Goal: Task Accomplishment & Management: Manage account settings

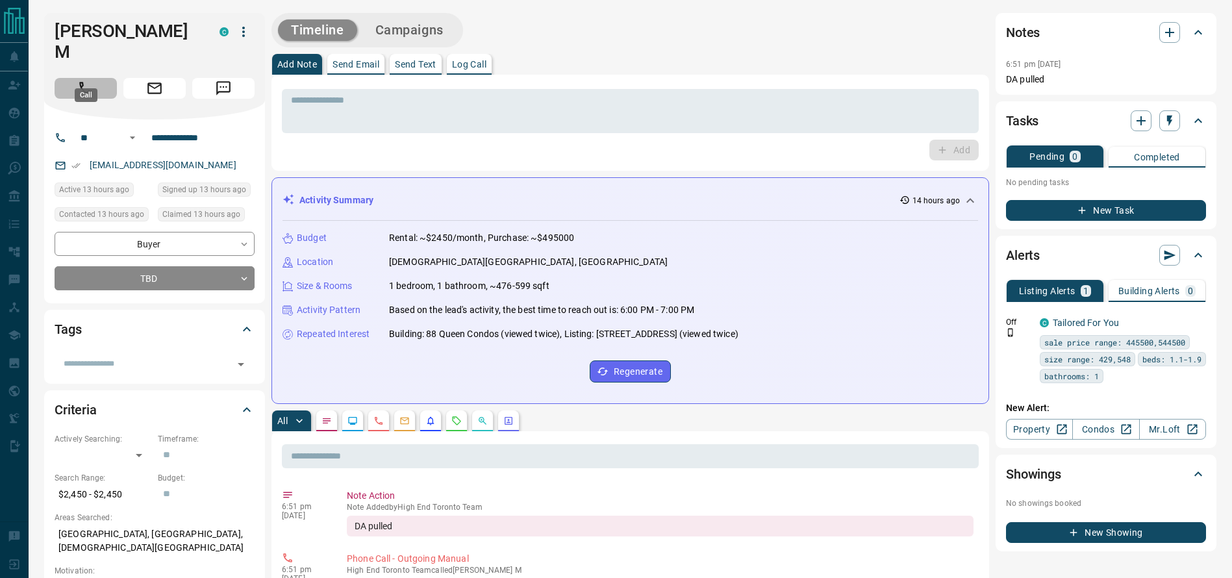
click at [92, 78] on button "Call" at bounding box center [86, 88] width 62 height 21
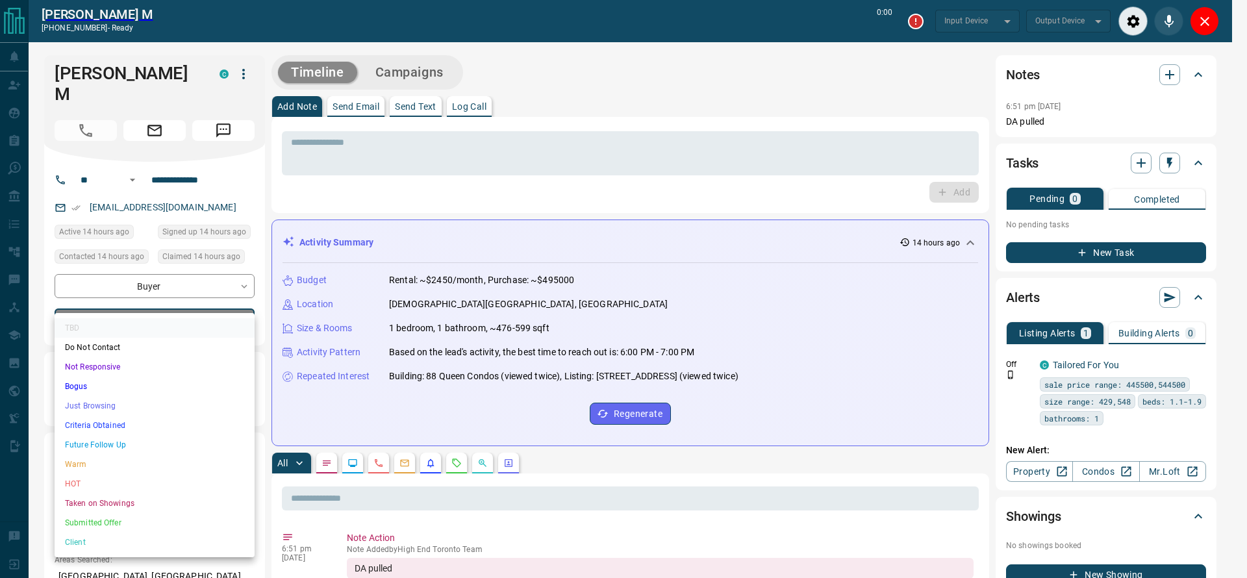
type input "*******"
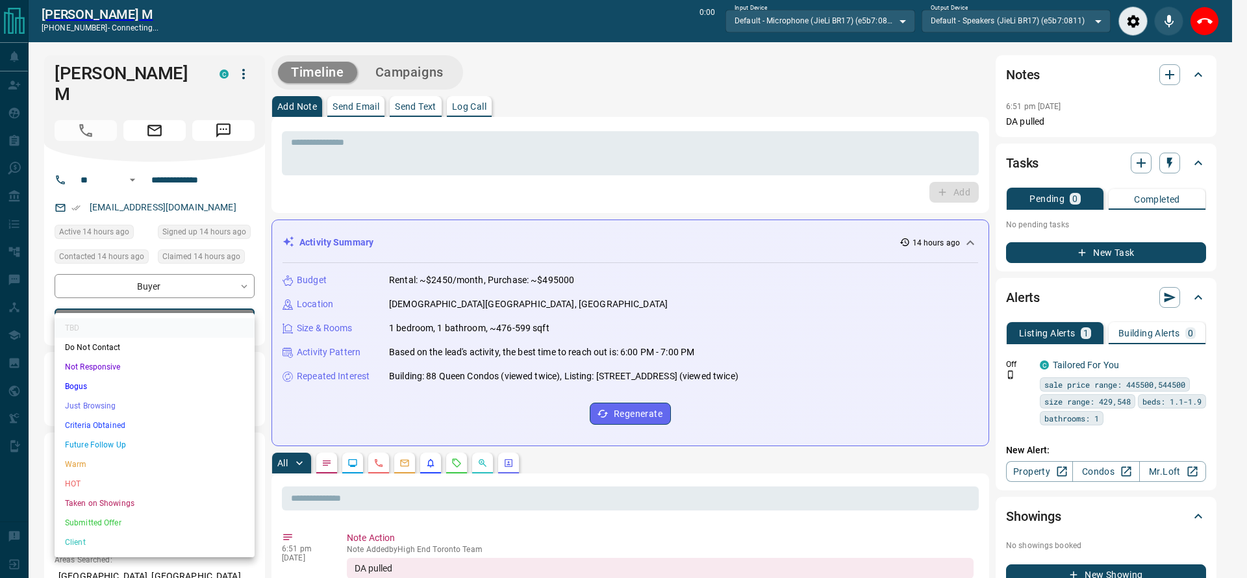
drag, startPoint x: 79, startPoint y: 407, endPoint x: 76, endPoint y: 421, distance: 13.9
click at [76, 421] on ul "TBD Do Not Contact Not Responsive Bogus Just Browsing Criteria Obtained Future …" at bounding box center [155, 435] width 200 height 244
click at [76, 421] on li "Criteria Obtained" at bounding box center [155, 425] width 200 height 19
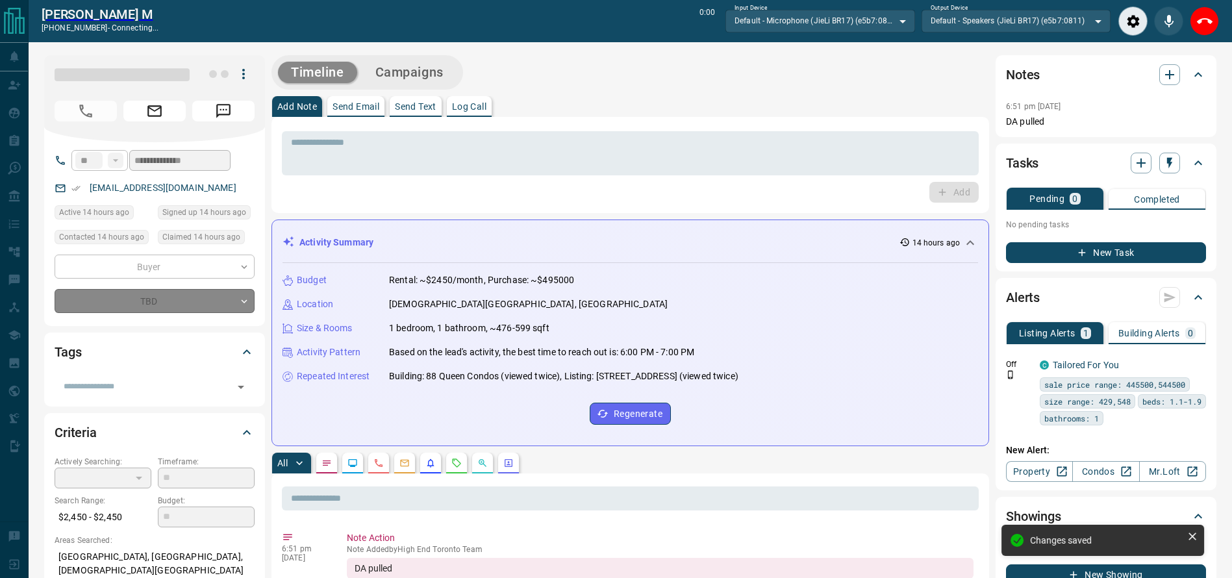
type input "*"
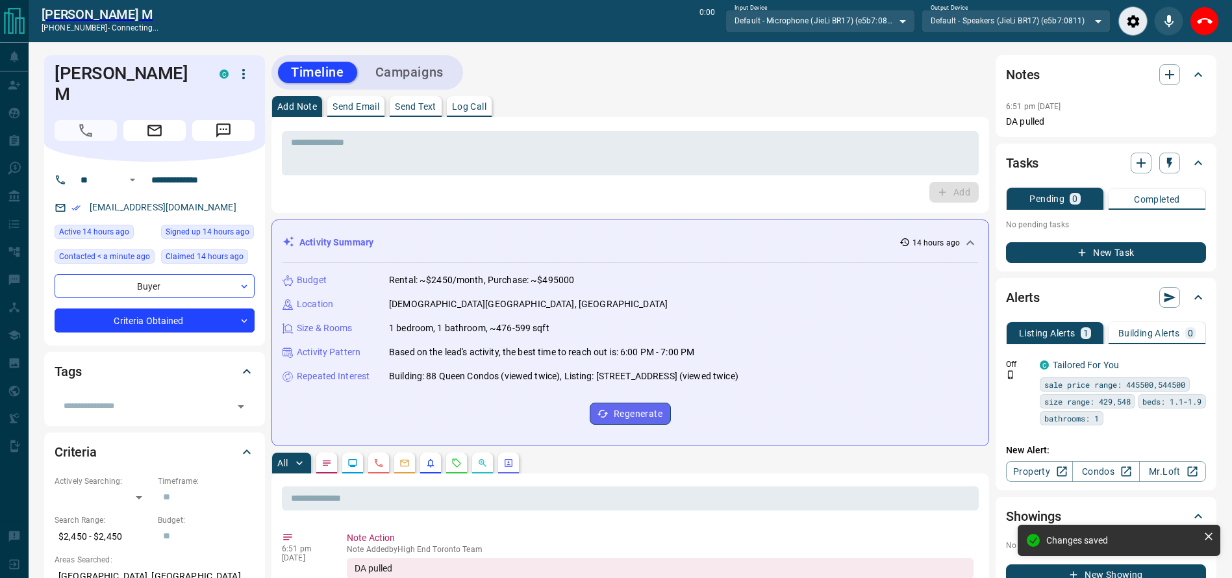
click at [648, 105] on div "Add Note Send Email Send Text Log Call" at bounding box center [630, 106] width 718 height 21
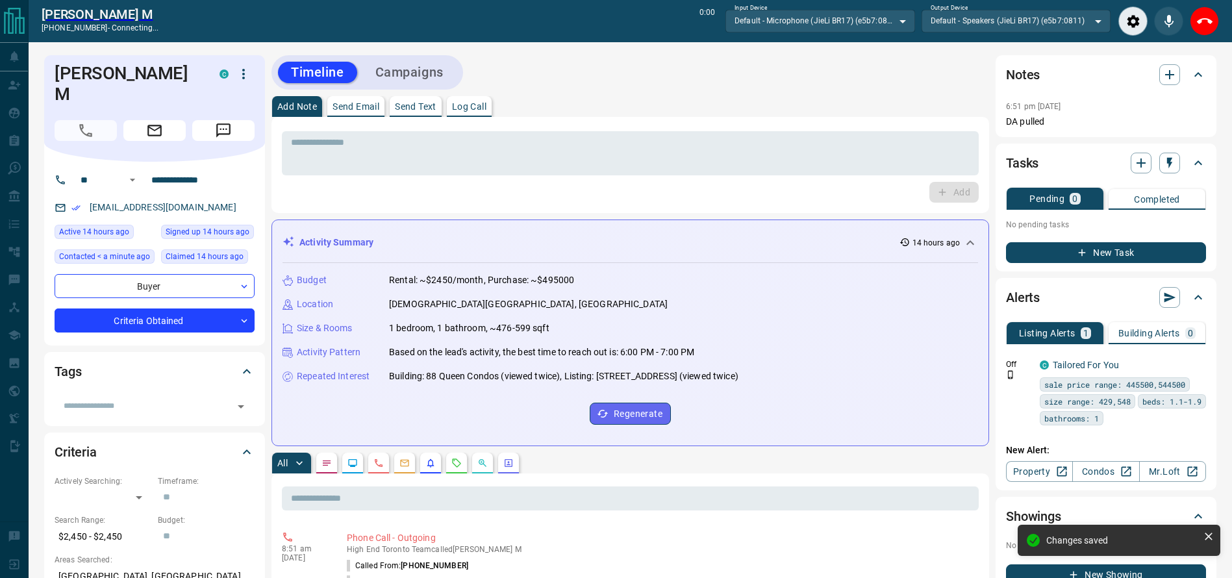
click at [748, 68] on div "Timeline Campaigns" at bounding box center [630, 72] width 718 height 34
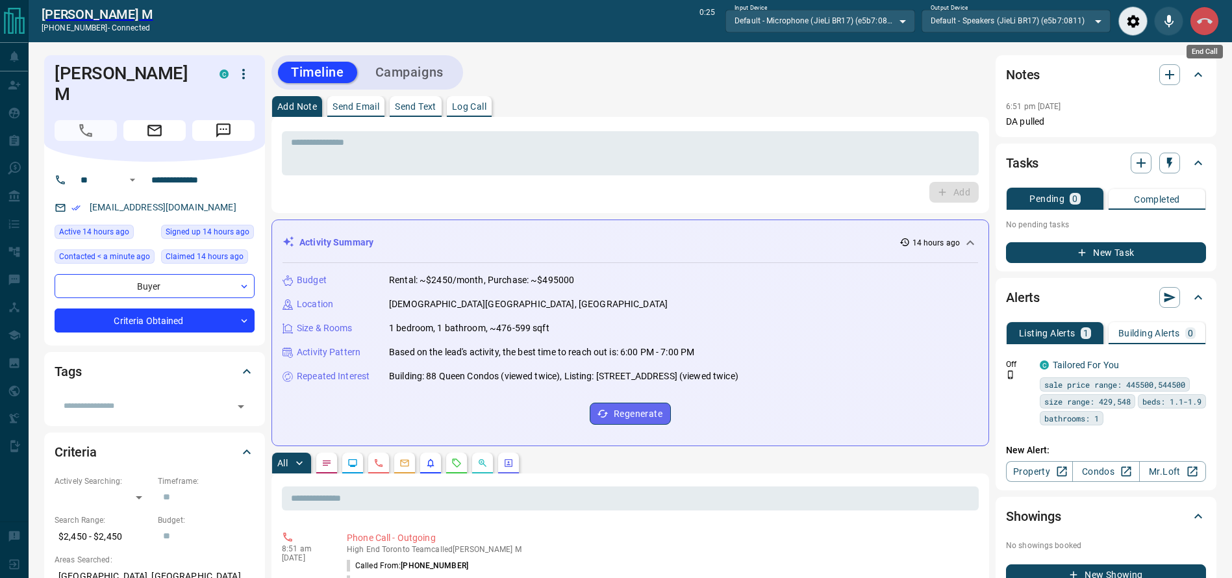
click at [1211, 12] on button "End Call" at bounding box center [1204, 20] width 29 height 29
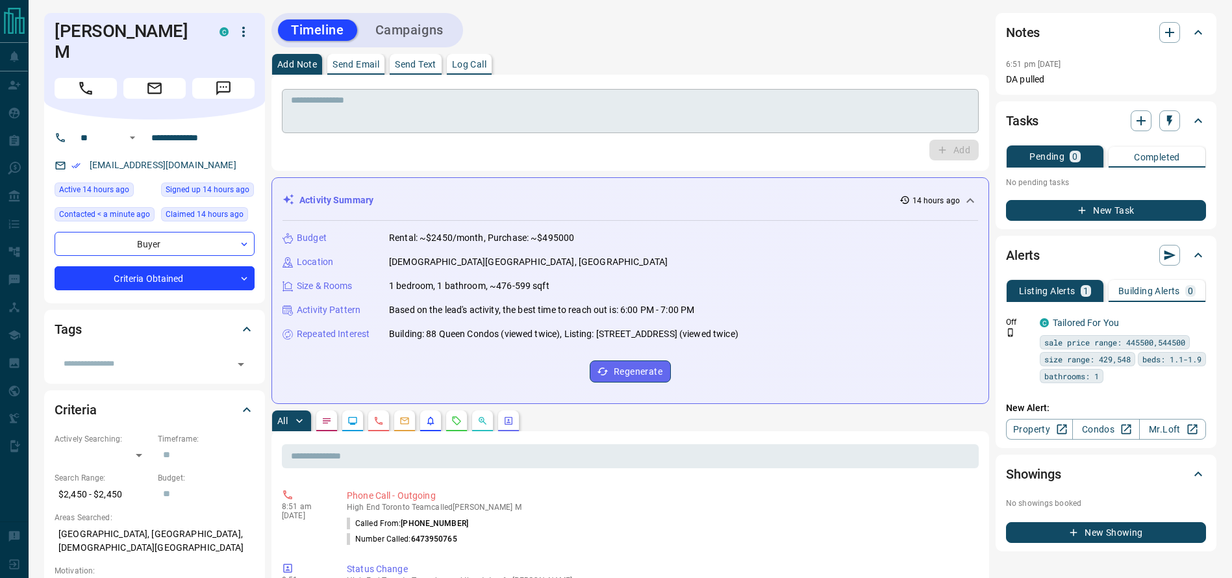
click at [690, 124] on textarea at bounding box center [630, 111] width 679 height 33
